Goal: Transaction & Acquisition: Purchase product/service

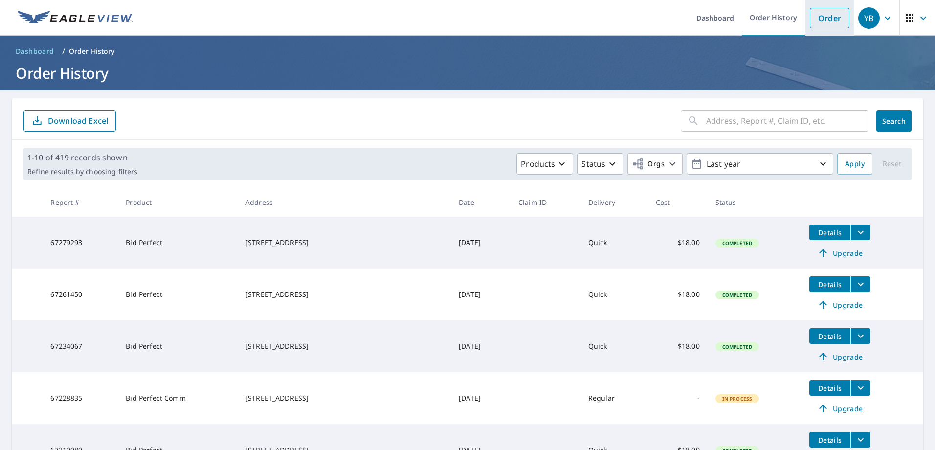
click at [815, 12] on link "Order" at bounding box center [829, 18] width 40 height 21
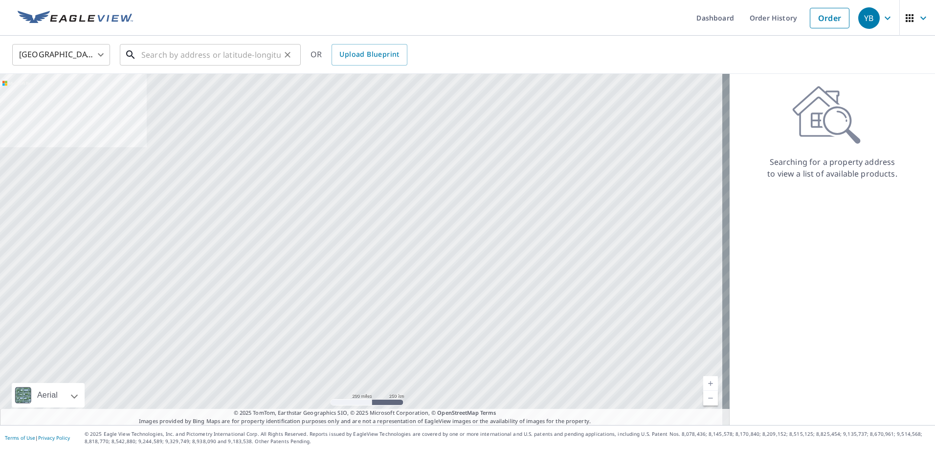
click at [215, 56] on input "text" at bounding box center [210, 54] width 139 height 27
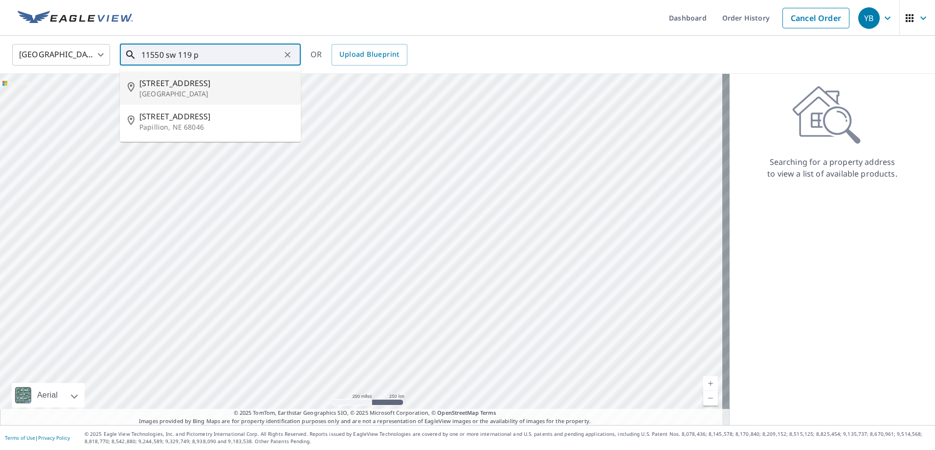
click at [220, 79] on span "[STREET_ADDRESS]" at bounding box center [215, 83] width 153 height 12
type input "[STREET_ADDRESS]"
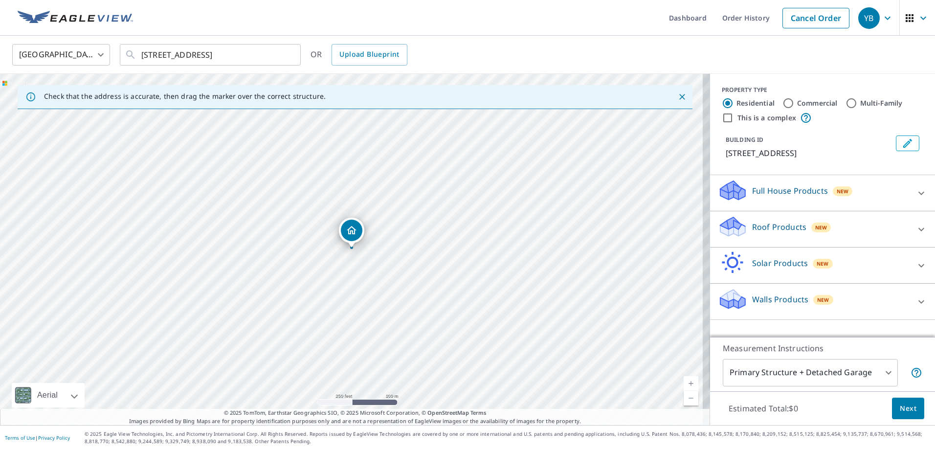
click at [756, 225] on p "Roof Products" at bounding box center [779, 227] width 54 height 12
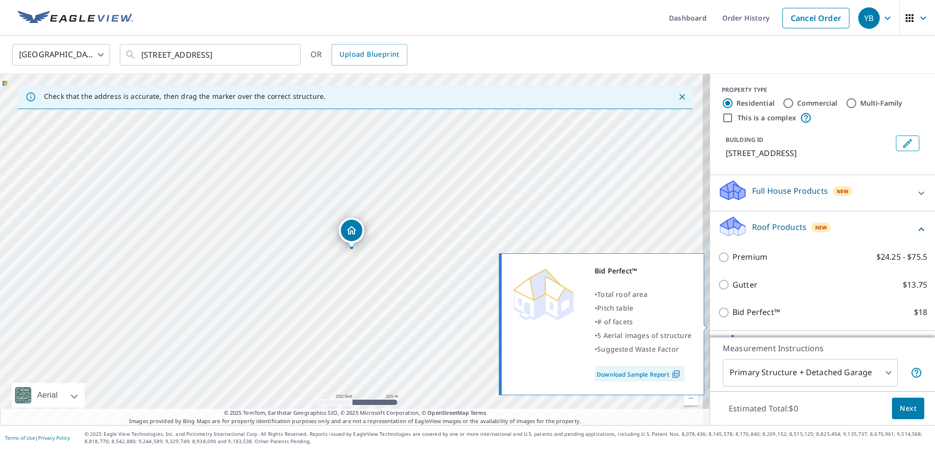
click at [769, 318] on p "Bid Perfect™" at bounding box center [755, 312] width 47 height 12
click at [732, 318] on input "Bid Perfect™ $18" at bounding box center [725, 312] width 15 height 12
checkbox input "true"
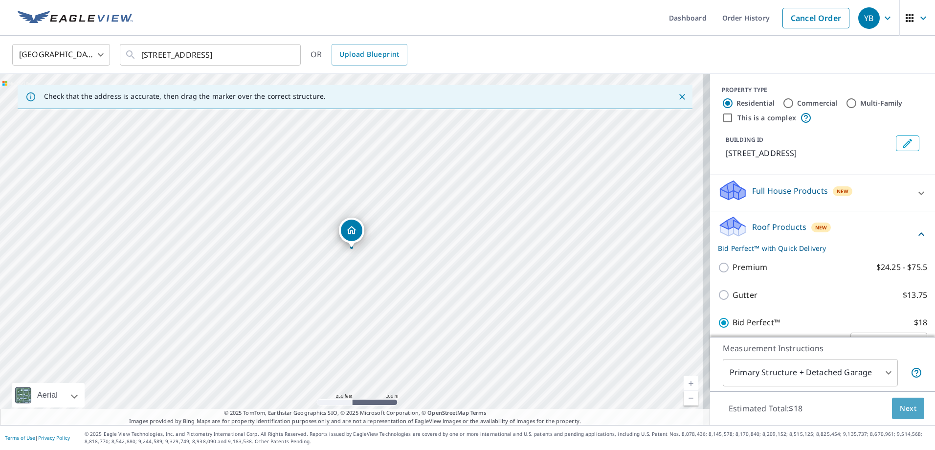
click at [907, 407] on span "Next" at bounding box center [907, 408] width 17 height 12
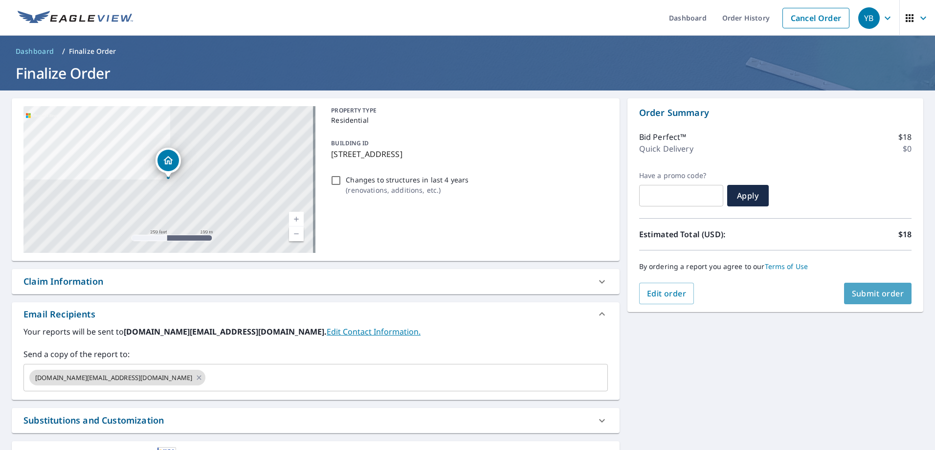
click at [881, 303] on button "Submit order" at bounding box center [878, 294] width 68 height 22
